Goal: Navigation & Orientation: Understand site structure

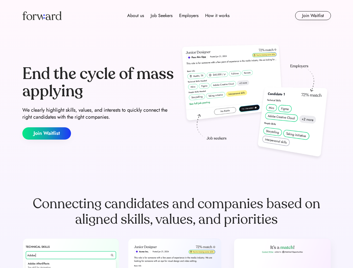
click at [176, 134] on div "End the cycle of mass applying We clearly highlight skills, values, and interes…" at bounding box center [176, 102] width 308 height 120
click at [177, 16] on div "About us Job Seekers Employers How it works" at bounding box center [178, 15] width 220 height 7
click at [42, 16] on img at bounding box center [41, 15] width 39 height 9
click at [178, 16] on div "About us Job Seekers Employers How it works" at bounding box center [178, 15] width 220 height 7
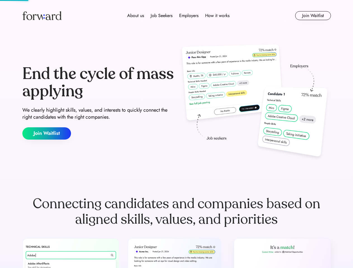
click at [136, 16] on div "About us" at bounding box center [135, 15] width 17 height 7
click at [161, 16] on div "Job Seekers" at bounding box center [162, 15] width 22 height 7
click at [189, 16] on div "Employers" at bounding box center [188, 15] width 19 height 7
click at [217, 16] on div "How it works" at bounding box center [217, 15] width 24 height 7
click at [313, 16] on button "Join Waitlist" at bounding box center [313, 15] width 36 height 9
